Goal: Task Accomplishment & Management: Manage account settings

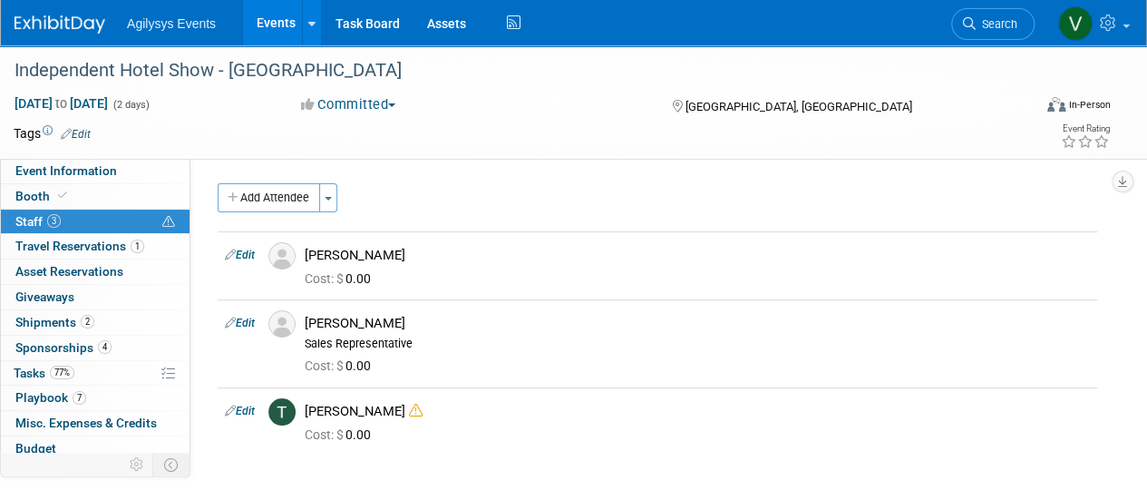
click at [62, 28] on img at bounding box center [60, 24] width 91 height 18
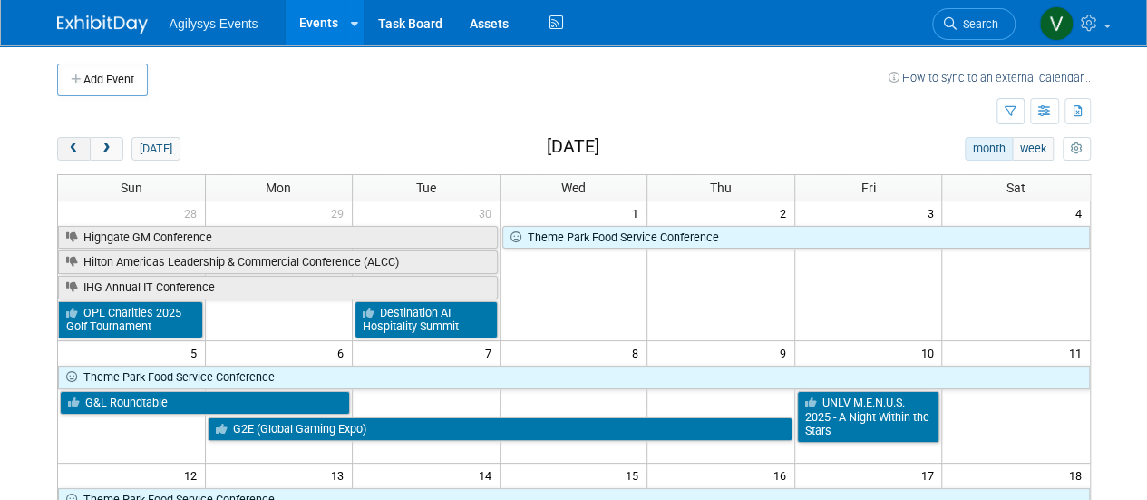
click at [76, 154] on button "prev" at bounding box center [74, 149] width 34 height 24
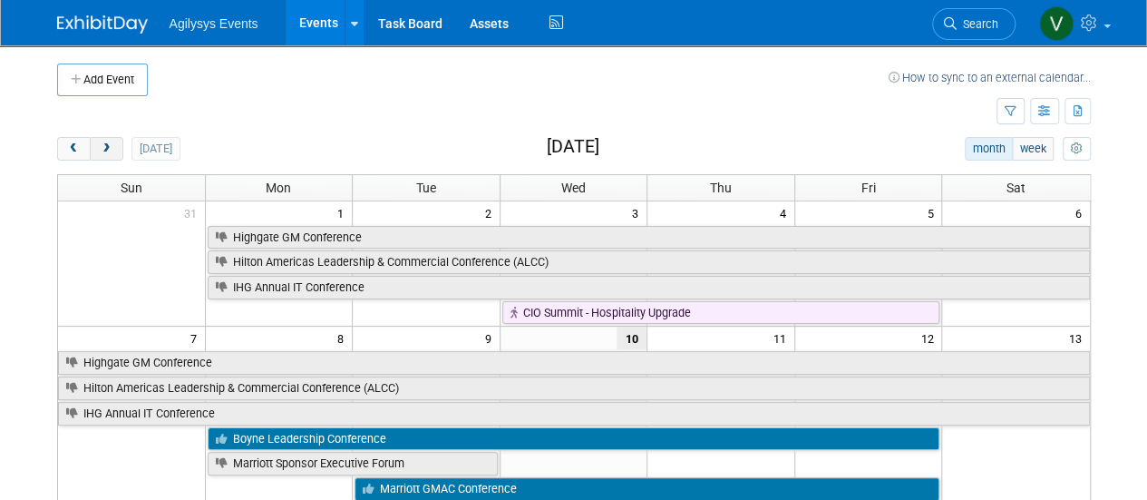
click at [95, 148] on button "next" at bounding box center [107, 149] width 34 height 24
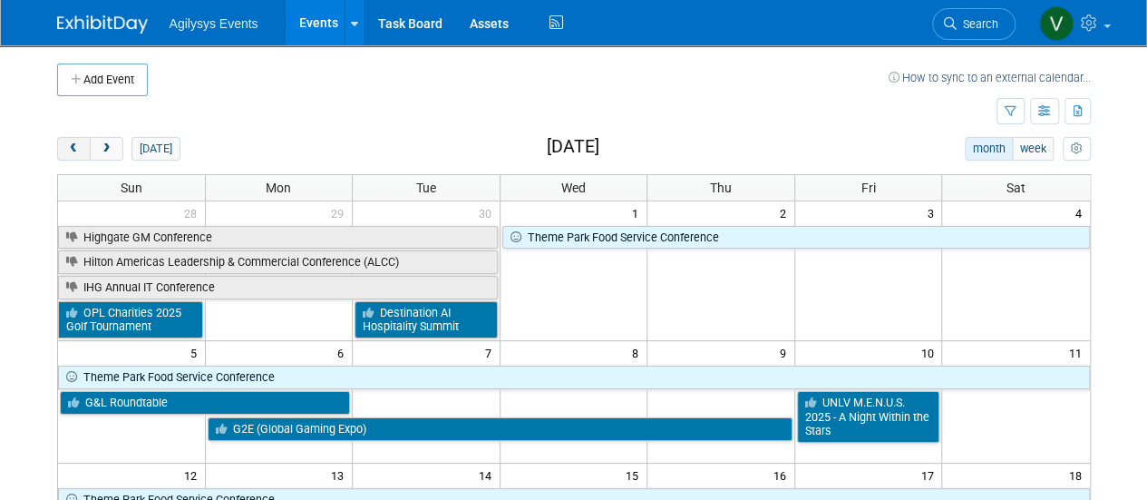
click at [70, 153] on button "prev" at bounding box center [74, 149] width 34 height 24
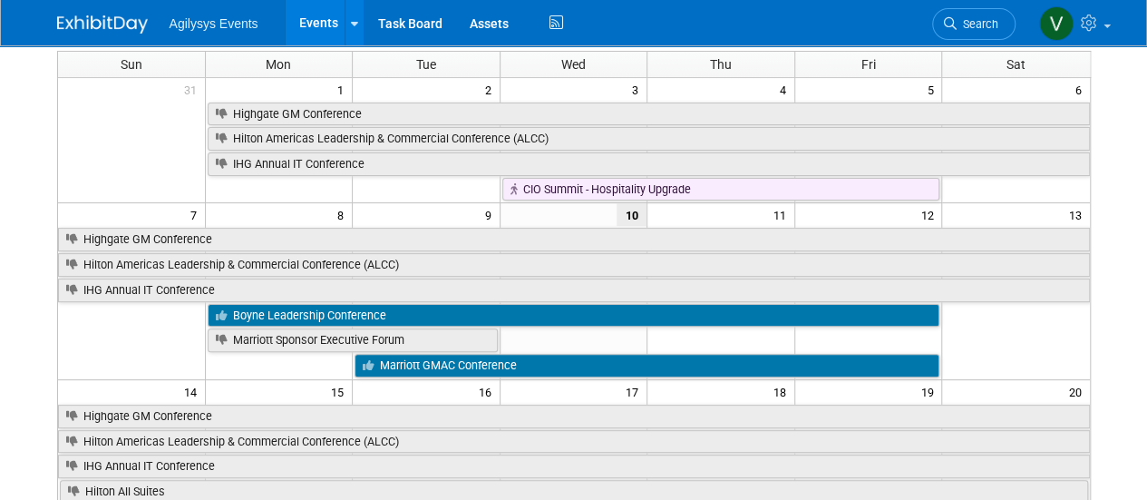
scroll to position [69, 0]
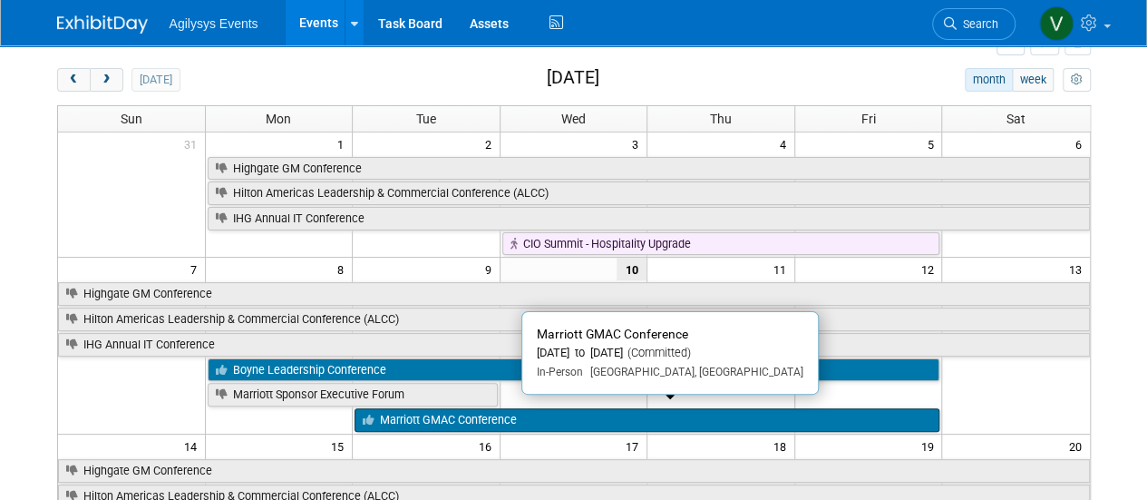
click at [423, 409] on link "Marriott GMAC Conference" at bounding box center [647, 420] width 585 height 24
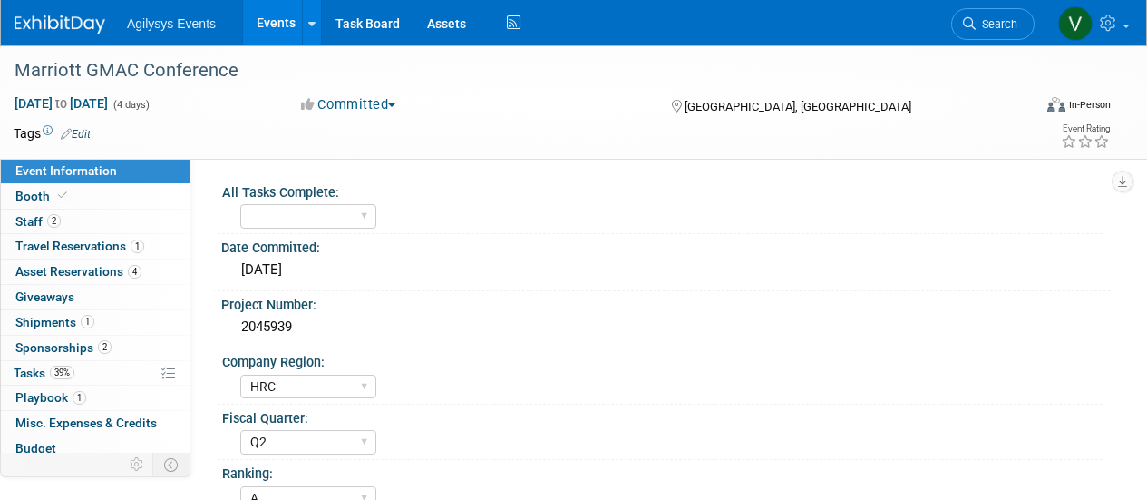
select select "HRC"
select select "Q2"
select select "A"
select select "Yes"
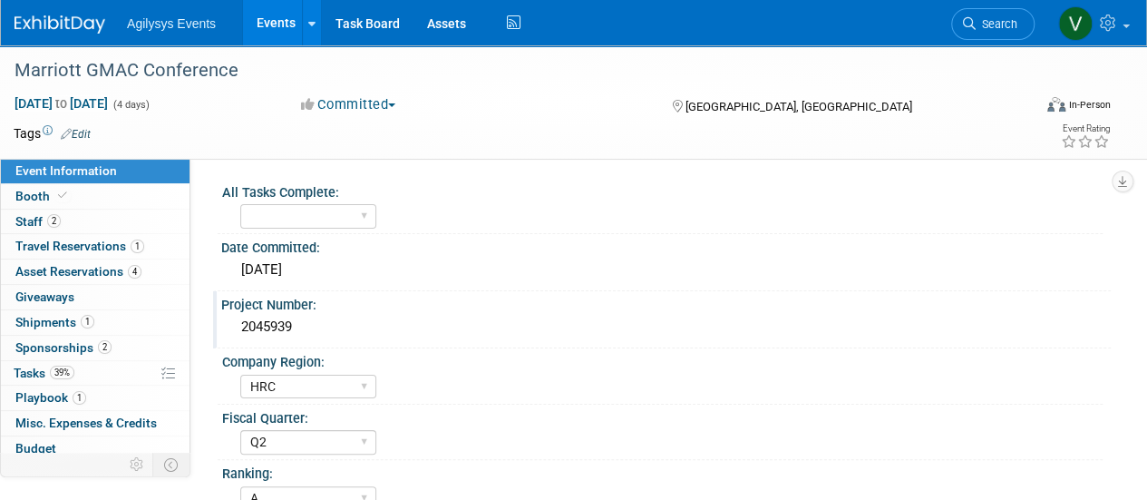
drag, startPoint x: 313, startPoint y: 334, endPoint x: 240, endPoint y: 335, distance: 72.5
click at [240, 335] on div "2045939" at bounding box center [666, 327] width 862 height 28
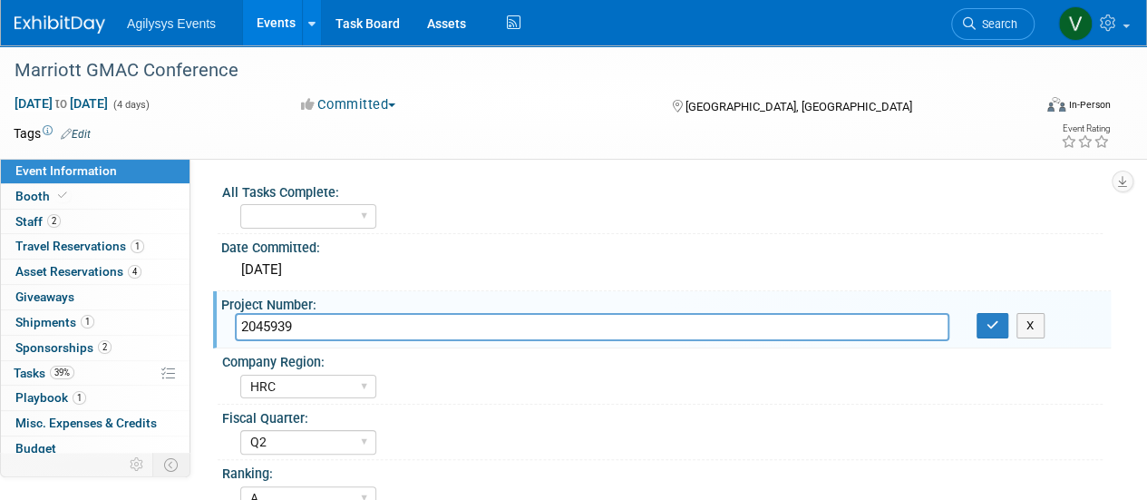
drag, startPoint x: 252, startPoint y: 331, endPoint x: 333, endPoint y: 344, distance: 81.7
click at [340, 344] on div "Project Number: 2045939 2045939 X" at bounding box center [662, 319] width 898 height 57
drag, startPoint x: 296, startPoint y: 329, endPoint x: 241, endPoint y: 324, distance: 55.6
click at [241, 324] on input "2045939" at bounding box center [592, 327] width 714 height 28
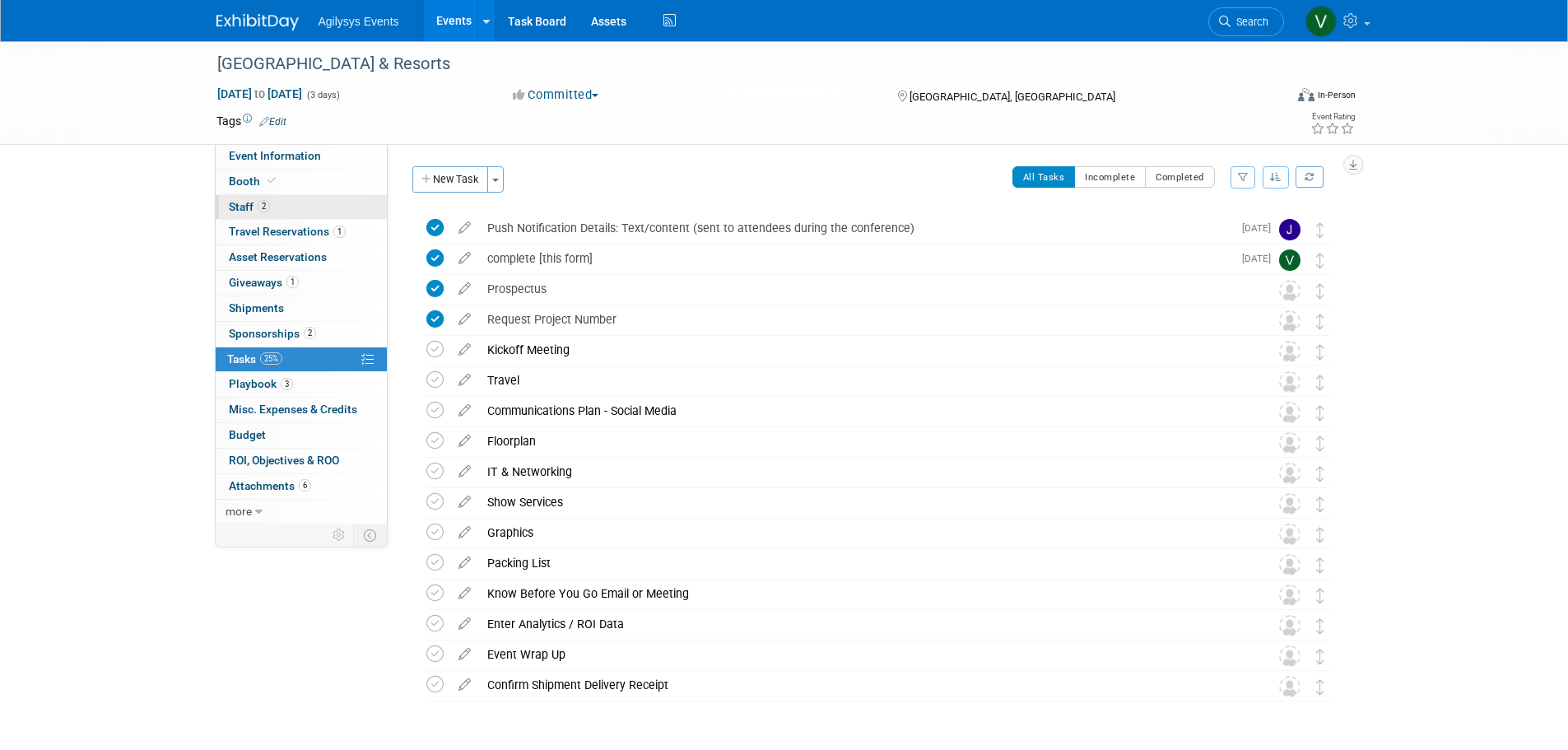
click at [251, 198] on link "2 Staff 2" at bounding box center [301, 207] width 172 height 25
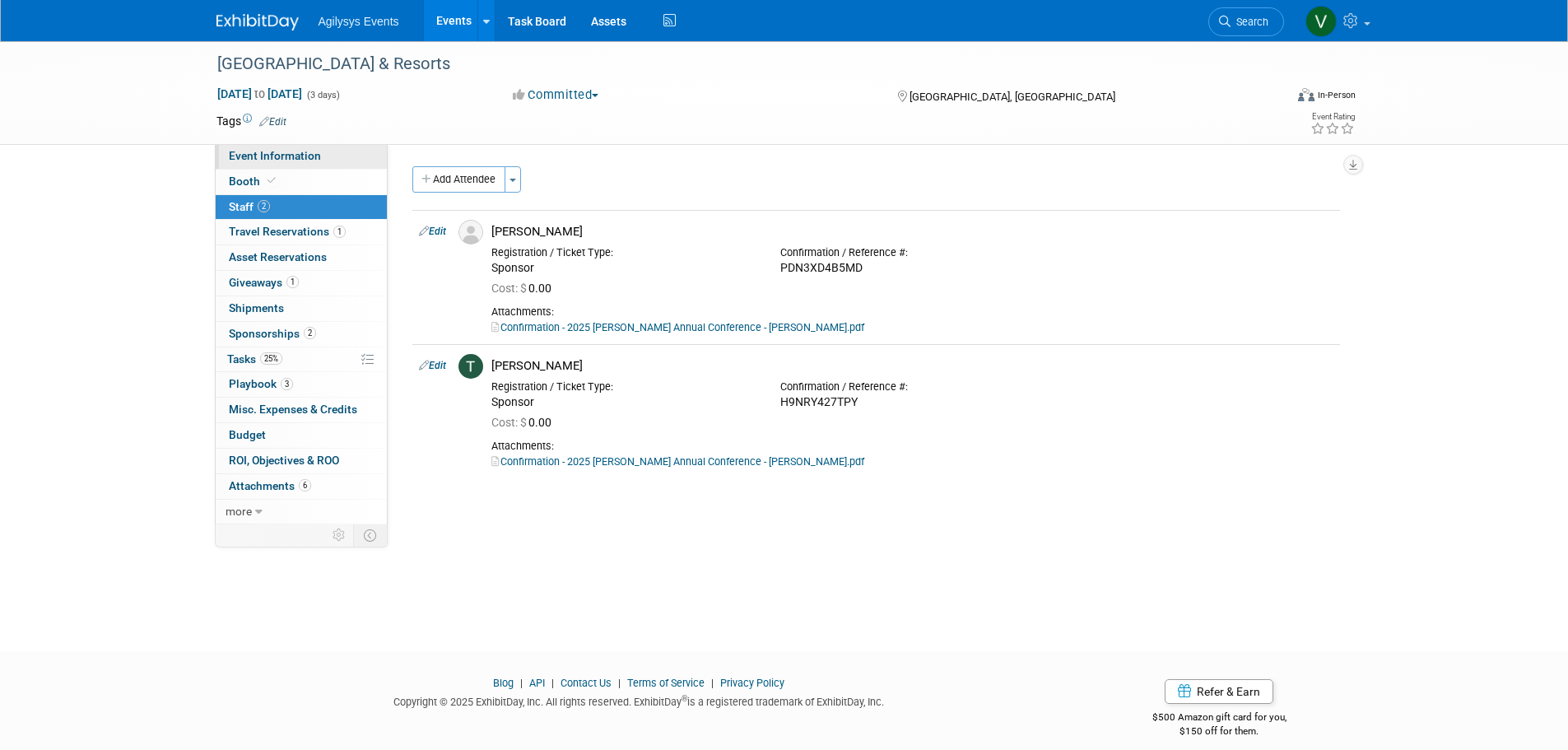
click at [266, 153] on span "Event Information" at bounding box center [275, 155] width 93 height 14
select select "HRC"
select select "Q3"
select select "Yes"
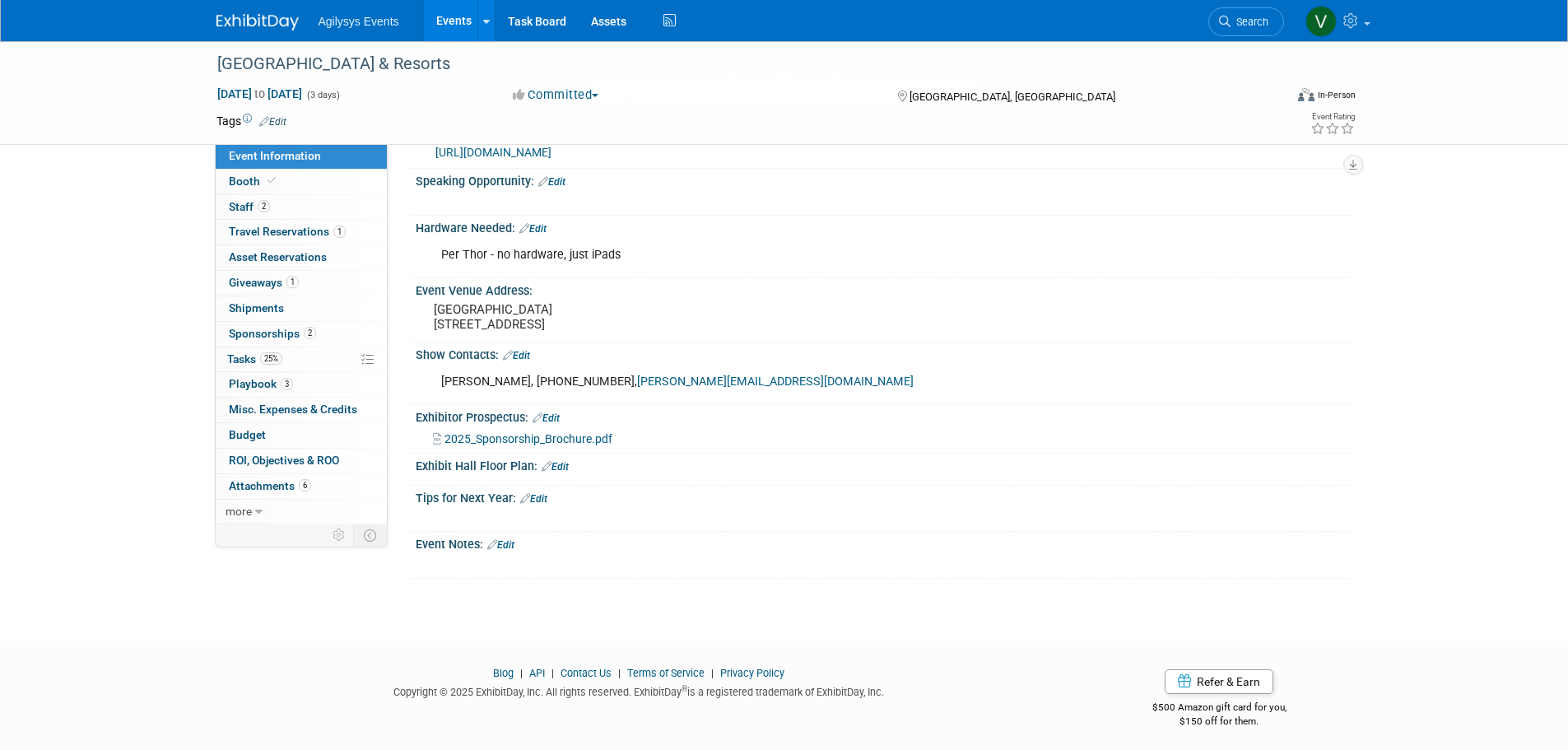
scroll to position [470, 0]
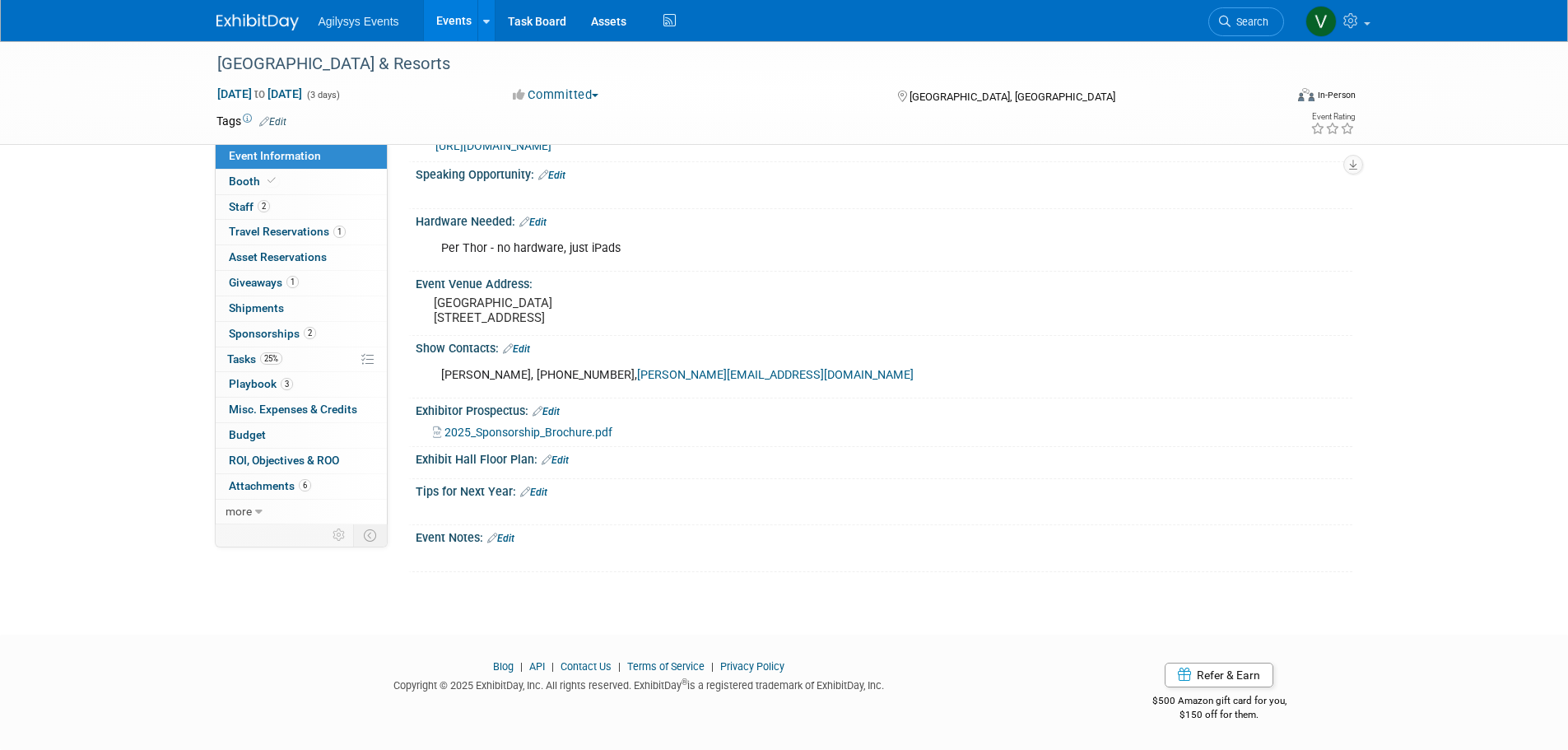
click at [577, 439] on span "2025_Sponsorship_Brochure.pdf" at bounding box center [528, 432] width 168 height 14
